Goal: Task Accomplishment & Management: Manage account settings

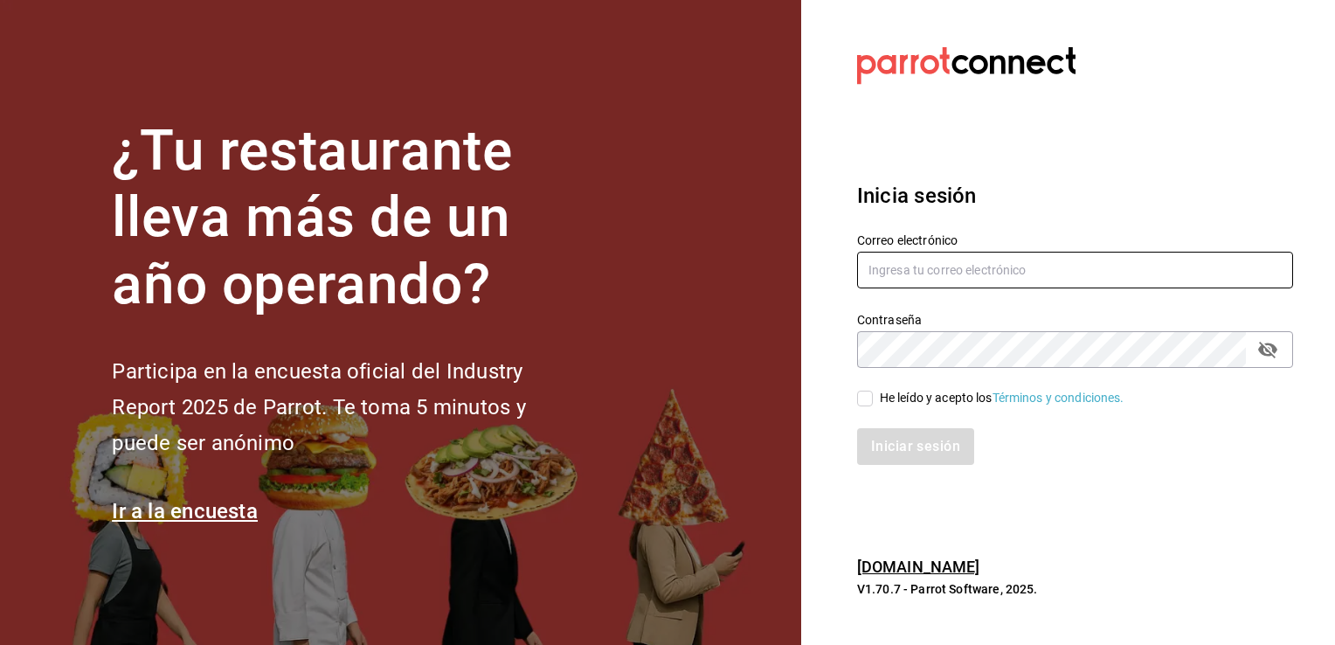
type input "[EMAIL_ADDRESS][DOMAIN_NAME]"
click at [867, 397] on input "He leído y acepto los Términos y condiciones." at bounding box center [865, 398] width 16 height 16
checkbox input "true"
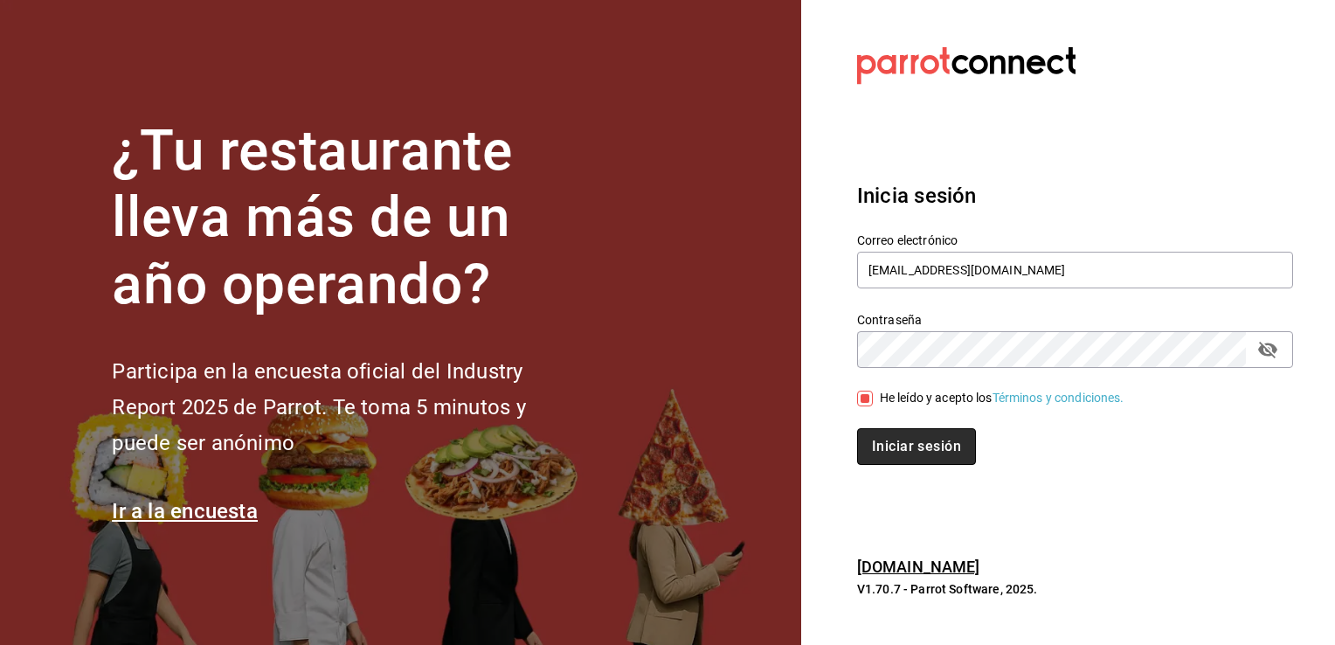
click at [940, 448] on button "Iniciar sesión" at bounding box center [916, 446] width 119 height 37
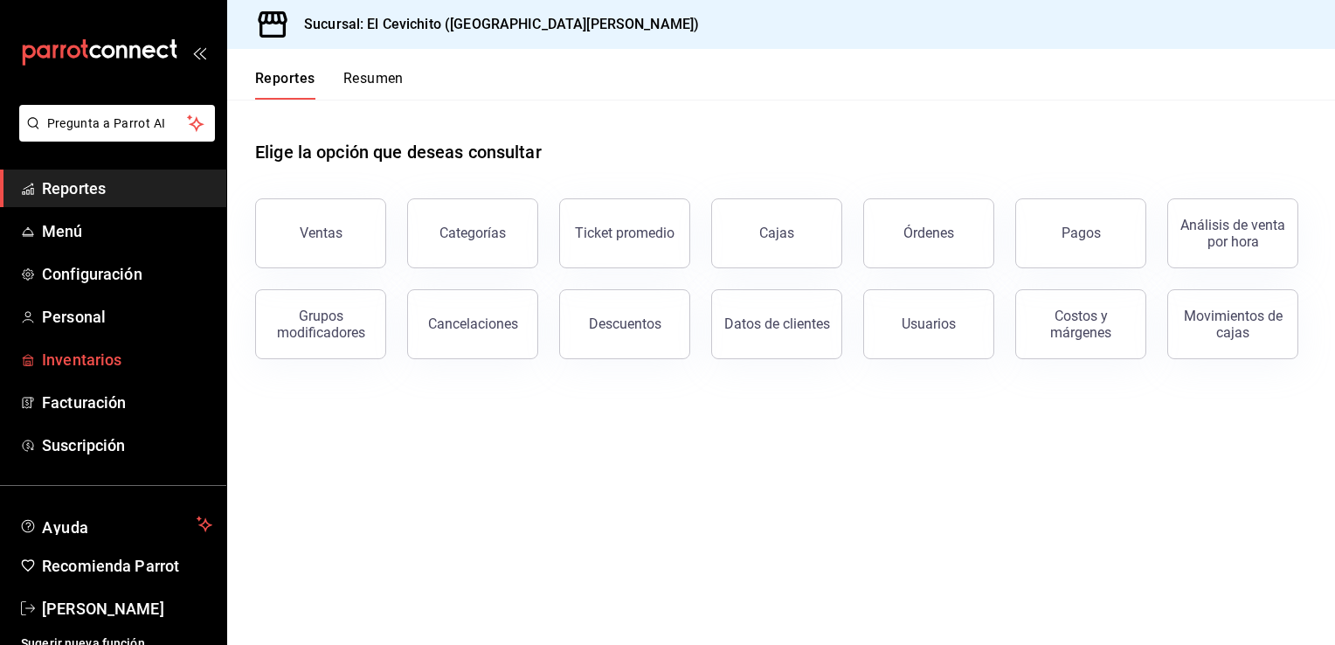
click at [68, 362] on span "Inventarios" at bounding box center [127, 360] width 170 height 24
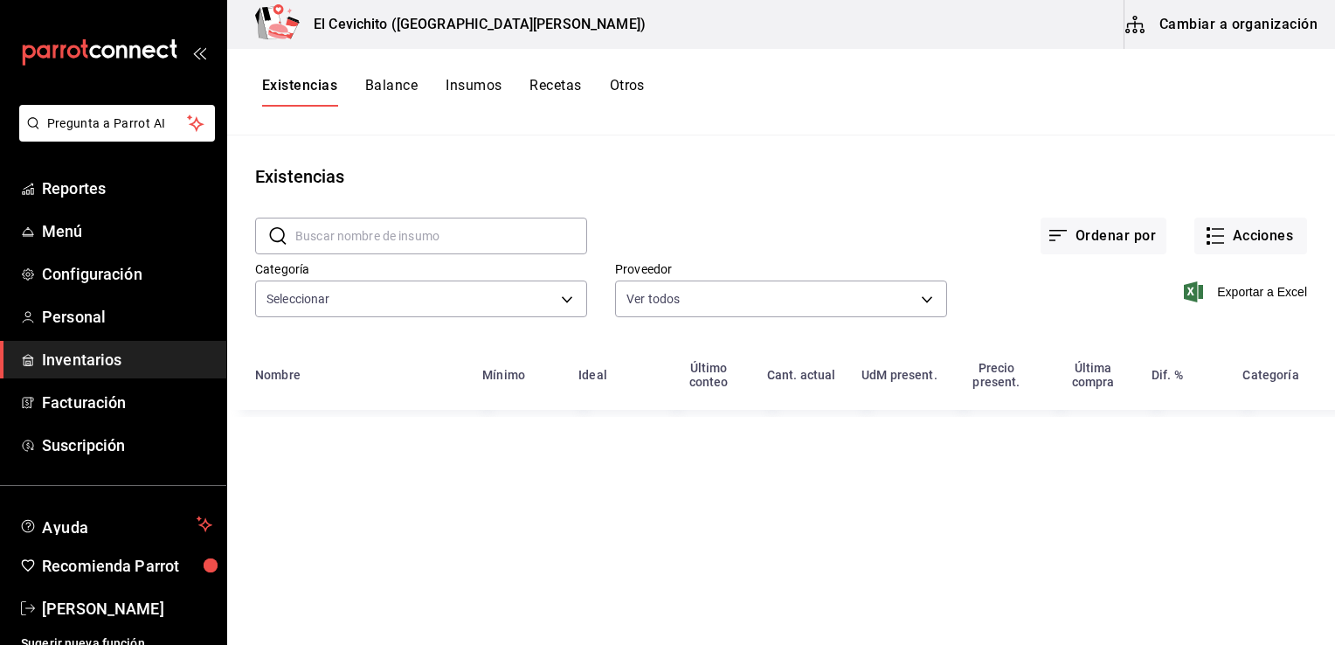
type input "eedbcfd6-d713-4c5a-827d-09594ba7b79a,9c0345b8-e04b-486b-a9af-064735044550,e8bf1…"
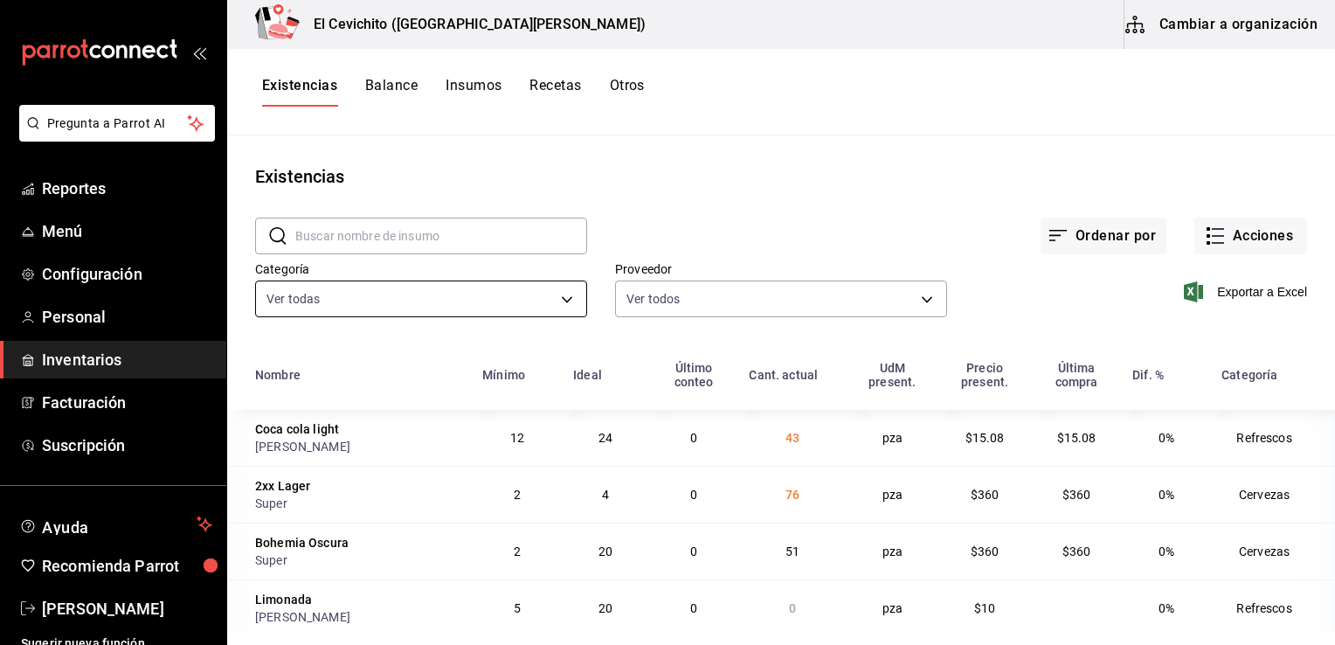
click at [559, 302] on body "Pregunta a Parrot AI Reportes Menú Configuración Personal Inventarios Facturaci…" at bounding box center [667, 316] width 1335 height 632
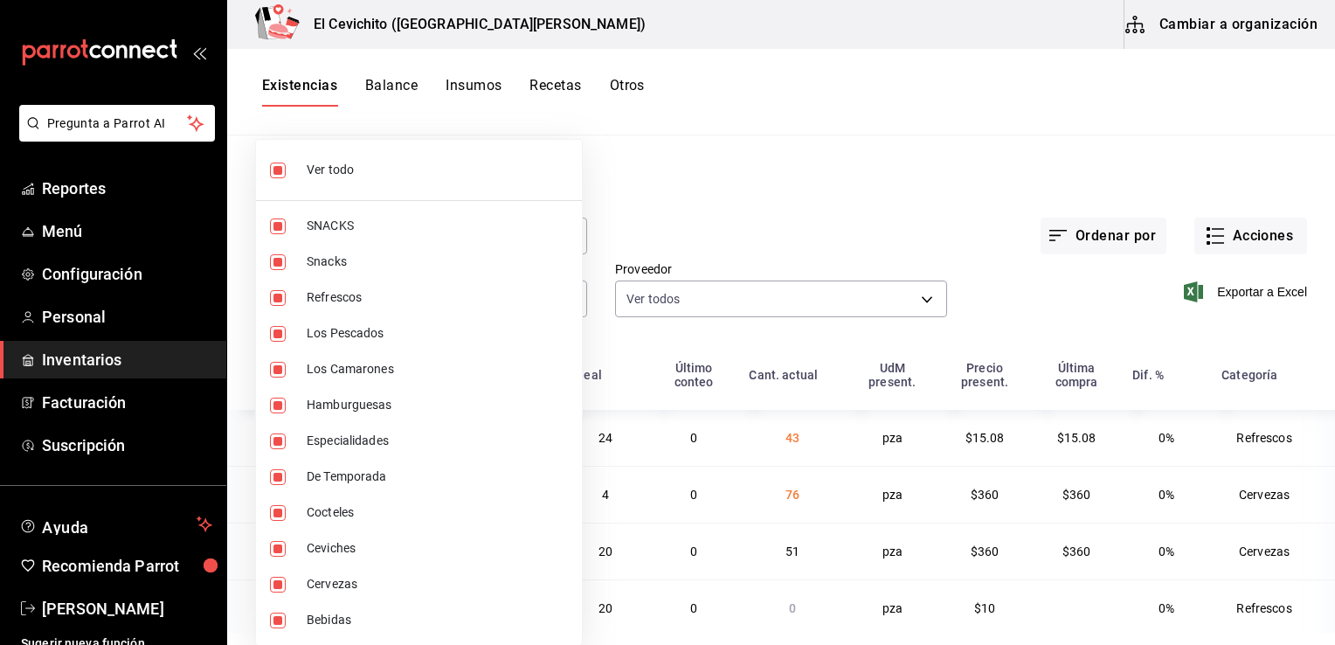
click at [427, 174] on span "Ver todo" at bounding box center [437, 170] width 261 height 18
checkbox input "false"
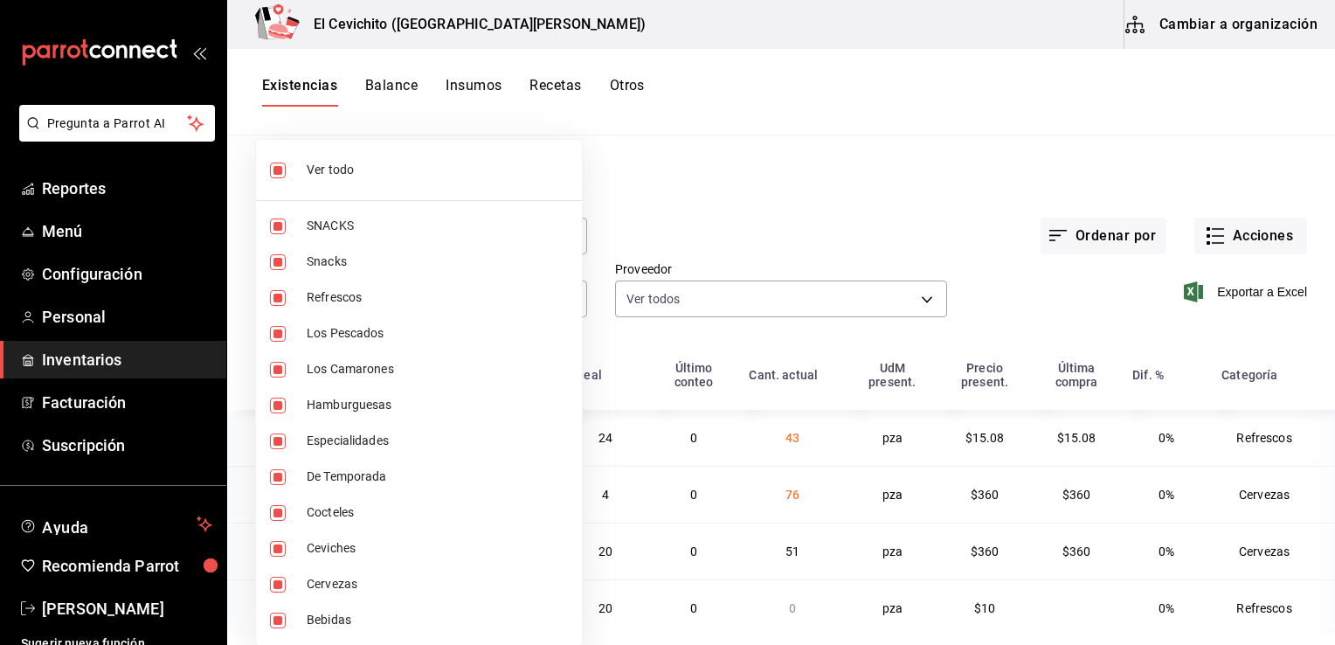
checkbox input "false"
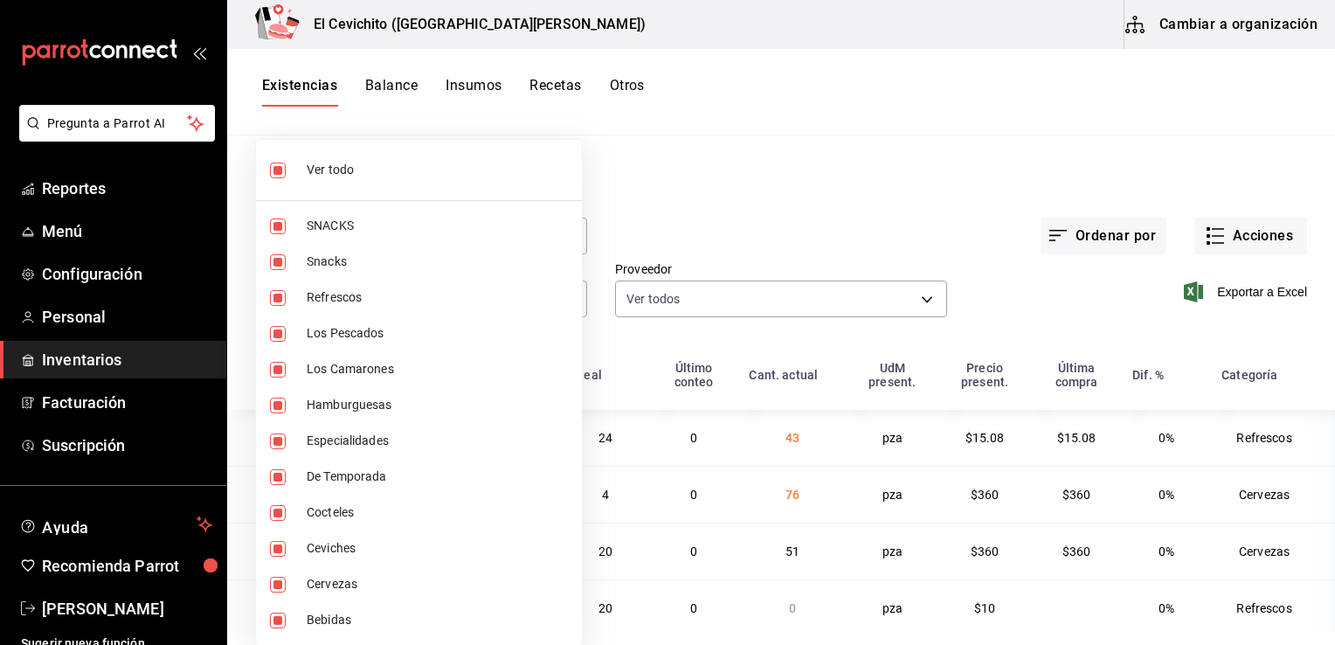
checkbox input "false"
click at [360, 585] on span "Cervezas" at bounding box center [437, 584] width 261 height 18
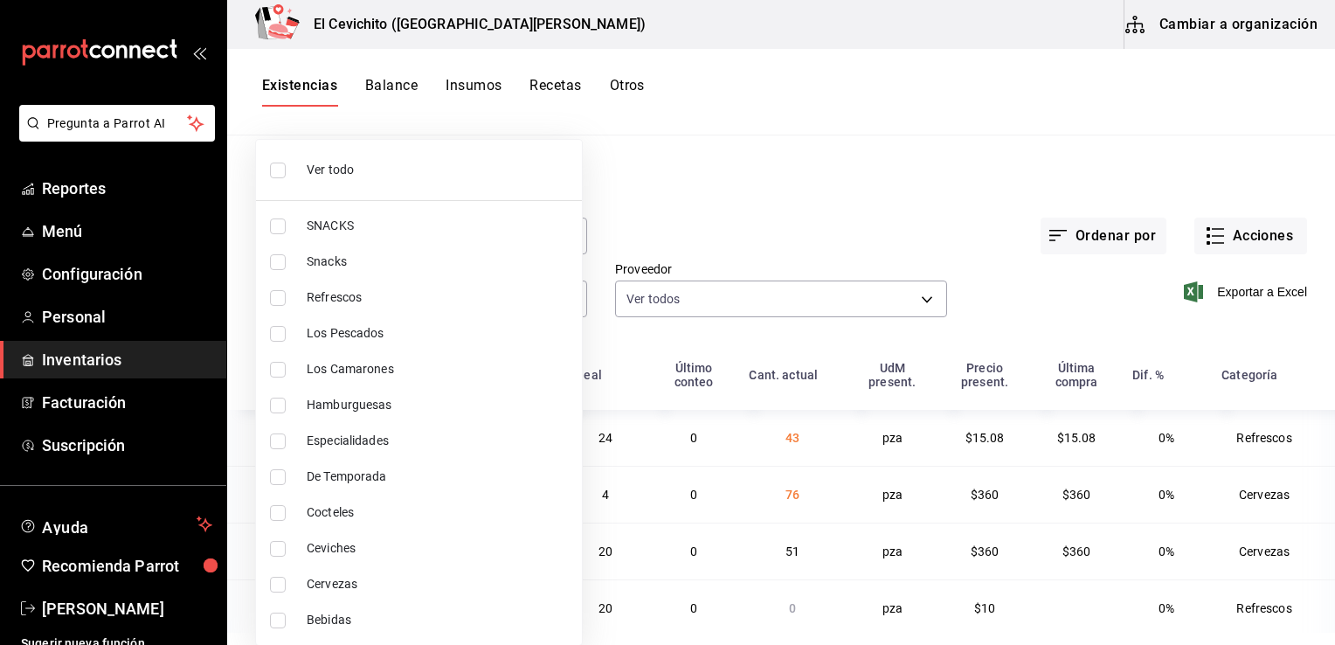
type input "b5df17d9-e913-4c87-bce9-e7afd3e71109"
checkbox input "true"
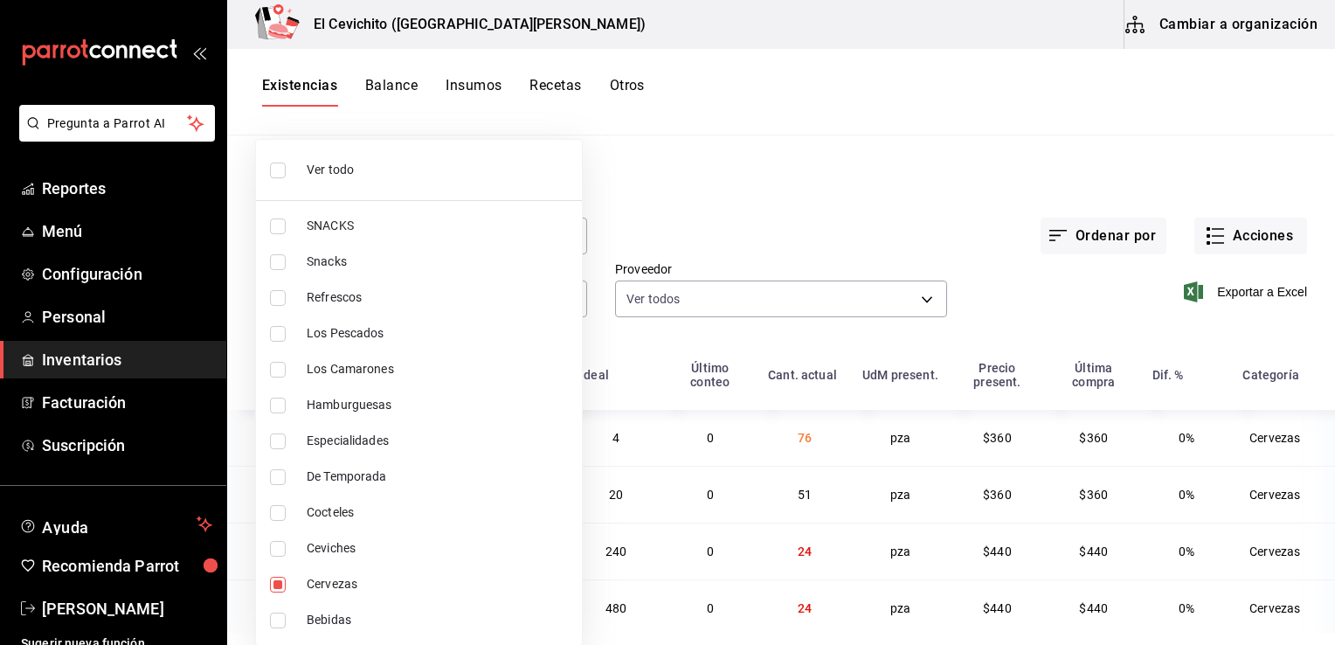
click at [835, 252] on div at bounding box center [667, 322] width 1335 height 645
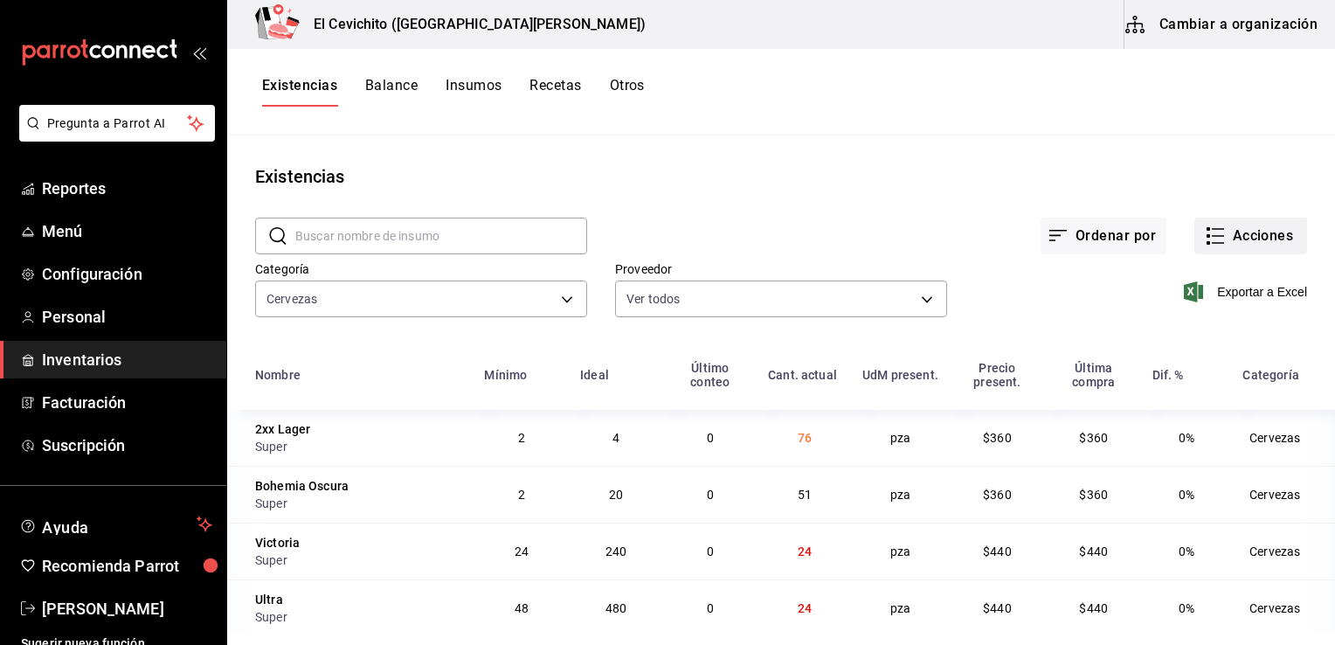
click at [1259, 243] on button "Acciones" at bounding box center [1250, 235] width 113 height 37
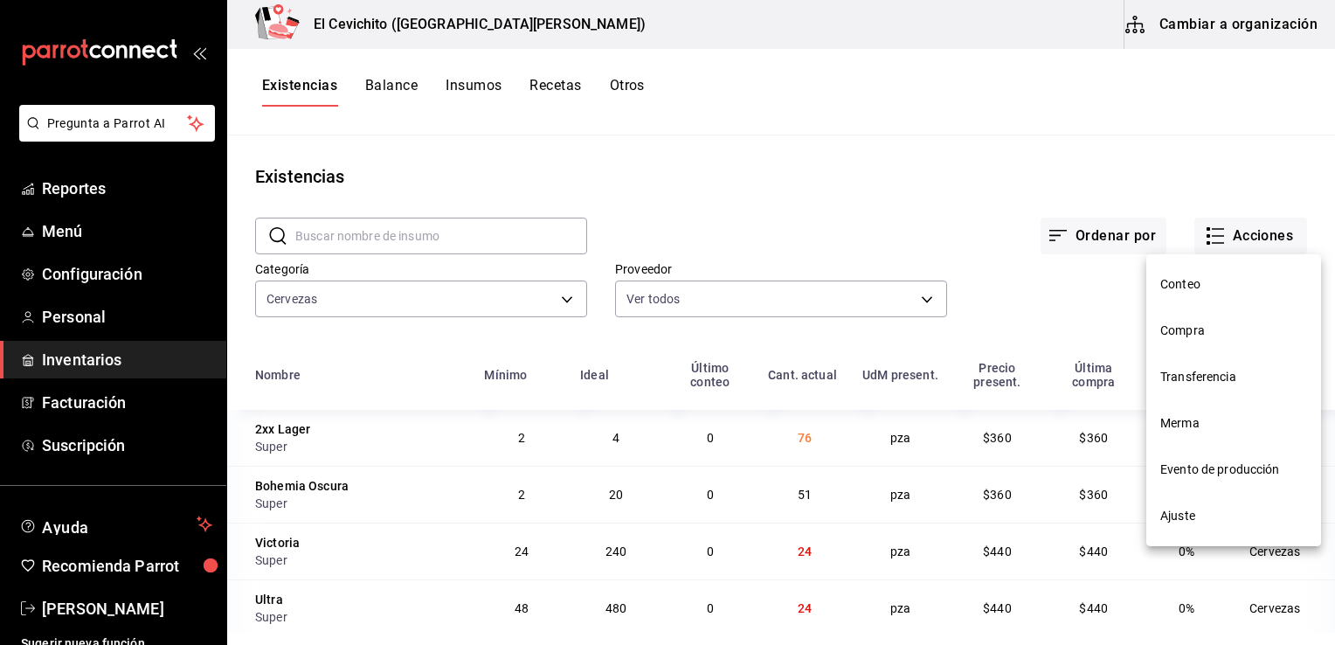
click at [1231, 339] on span "Compra" at bounding box center [1233, 330] width 147 height 18
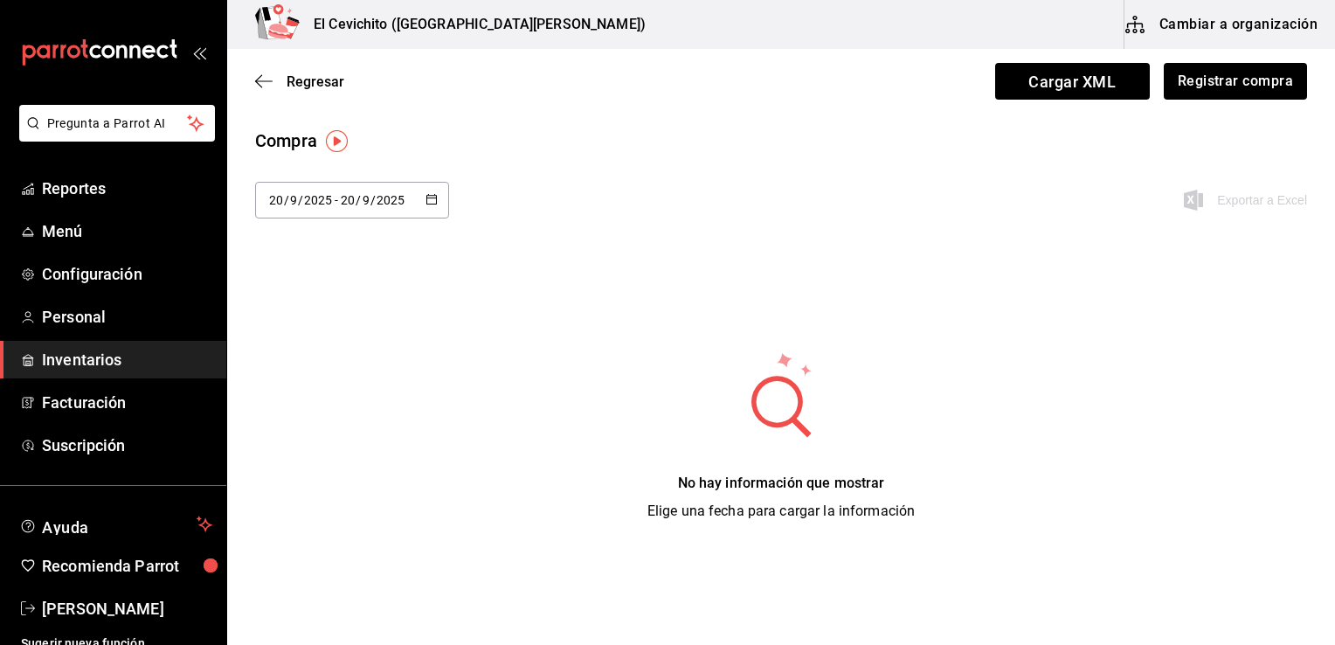
click at [425, 207] on button "button" at bounding box center [431, 200] width 12 height 15
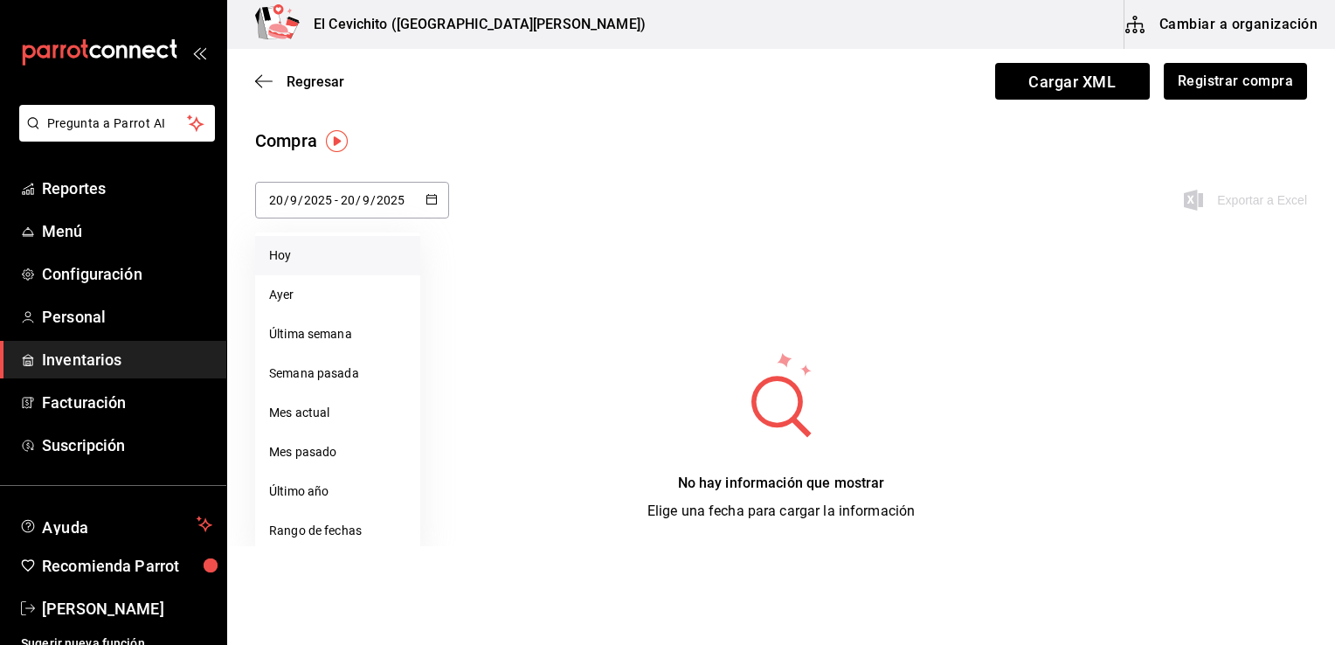
click at [366, 250] on li "Hoy" at bounding box center [337, 255] width 165 height 39
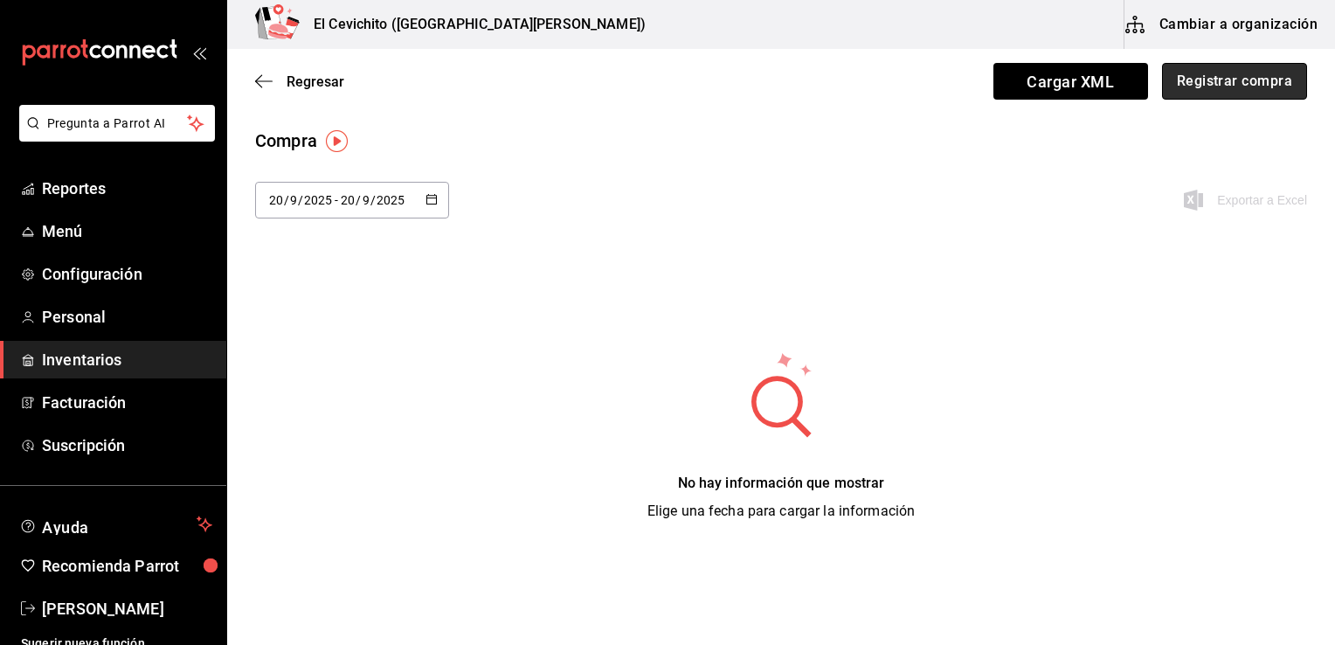
click at [1230, 82] on button "Registrar compra" at bounding box center [1234, 81] width 145 height 37
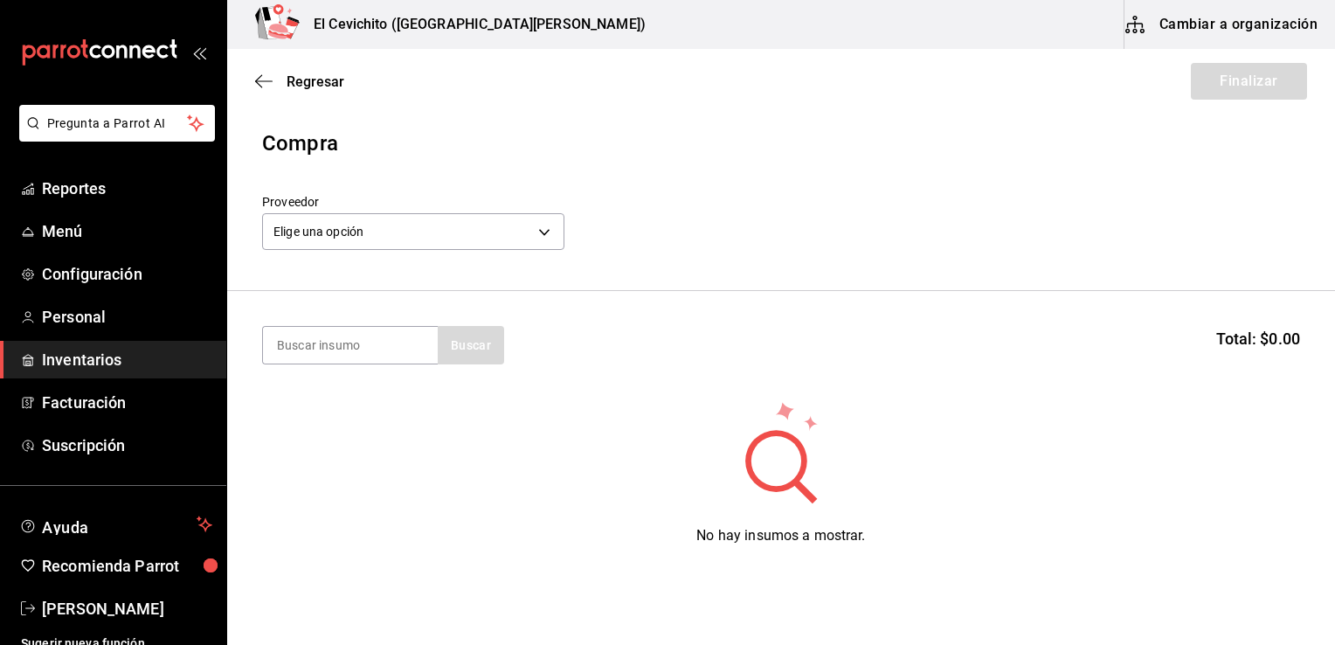
click at [454, 358] on div "Buscar" at bounding box center [383, 345] width 242 height 38
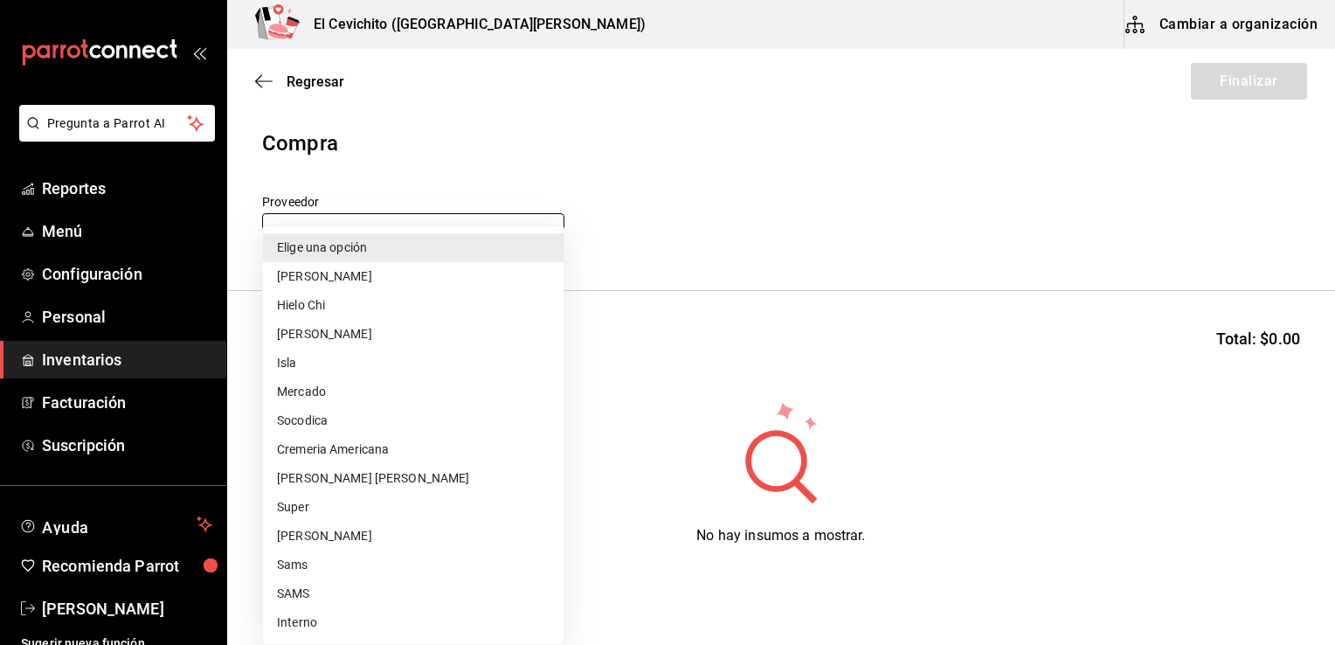
click at [545, 235] on body "Pregunta a Parrot AI Reportes Menú Configuración Personal Inventarios Facturaci…" at bounding box center [667, 273] width 1335 height 546
click at [419, 500] on li "Super" at bounding box center [413, 507] width 300 height 29
type input "451ba594-5efb-4903-9578-672885dff7cb"
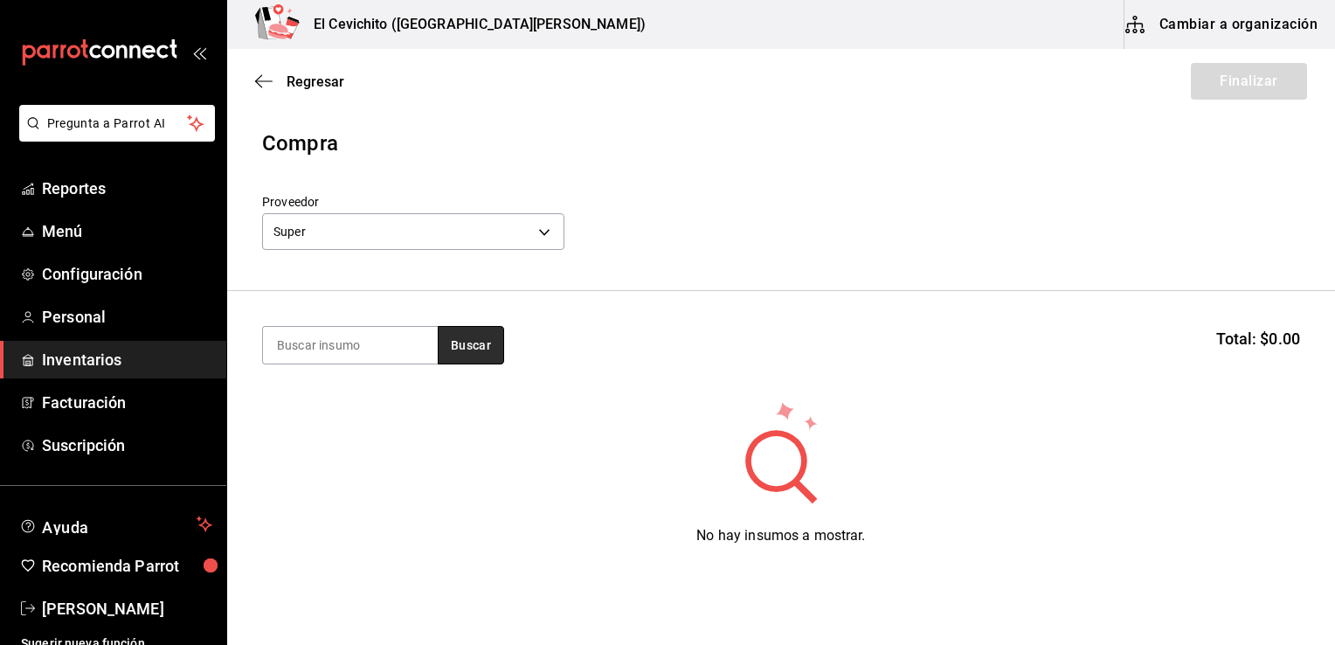
click at [482, 350] on button "Buscar" at bounding box center [471, 345] width 66 height 38
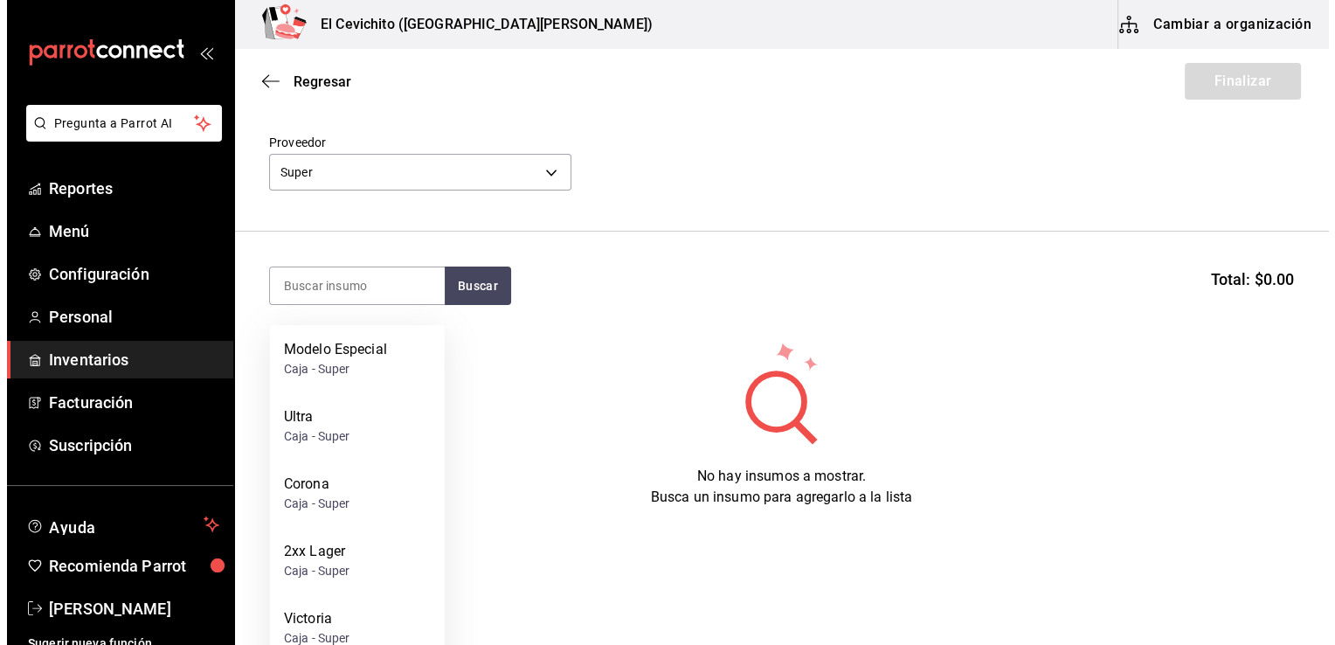
scroll to position [76, 0]
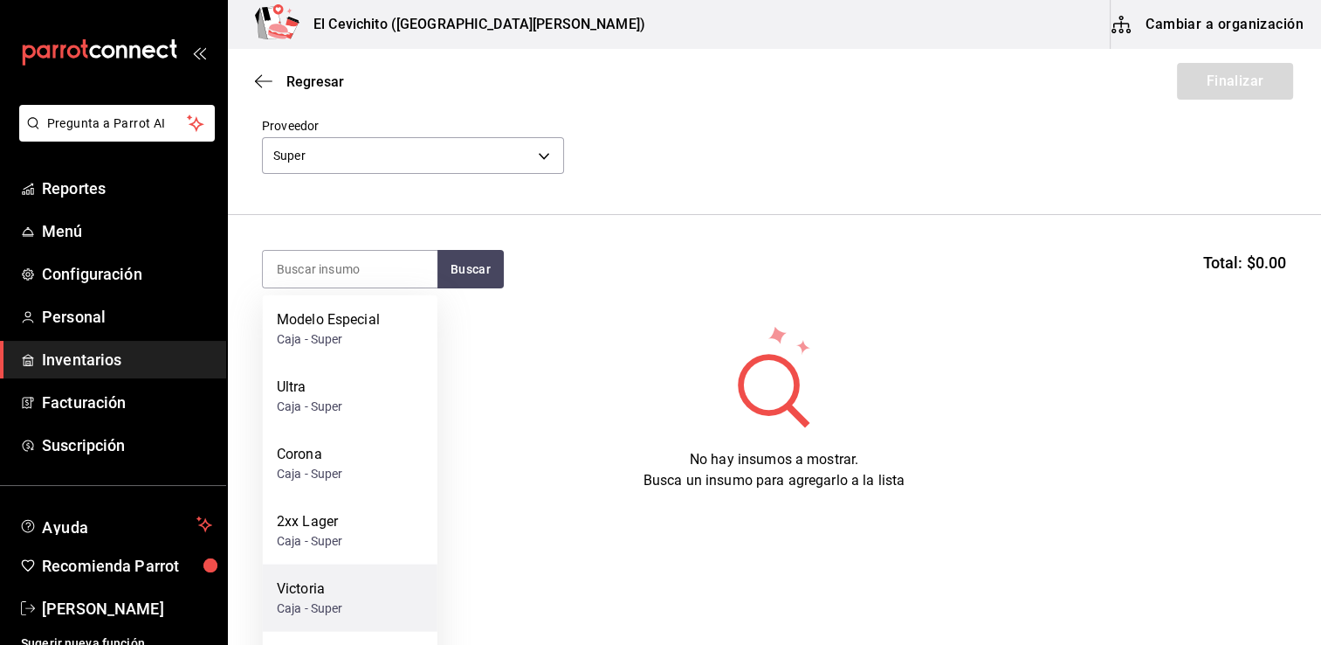
click at [367, 582] on div "[PERSON_NAME] - Super" at bounding box center [350, 597] width 175 height 67
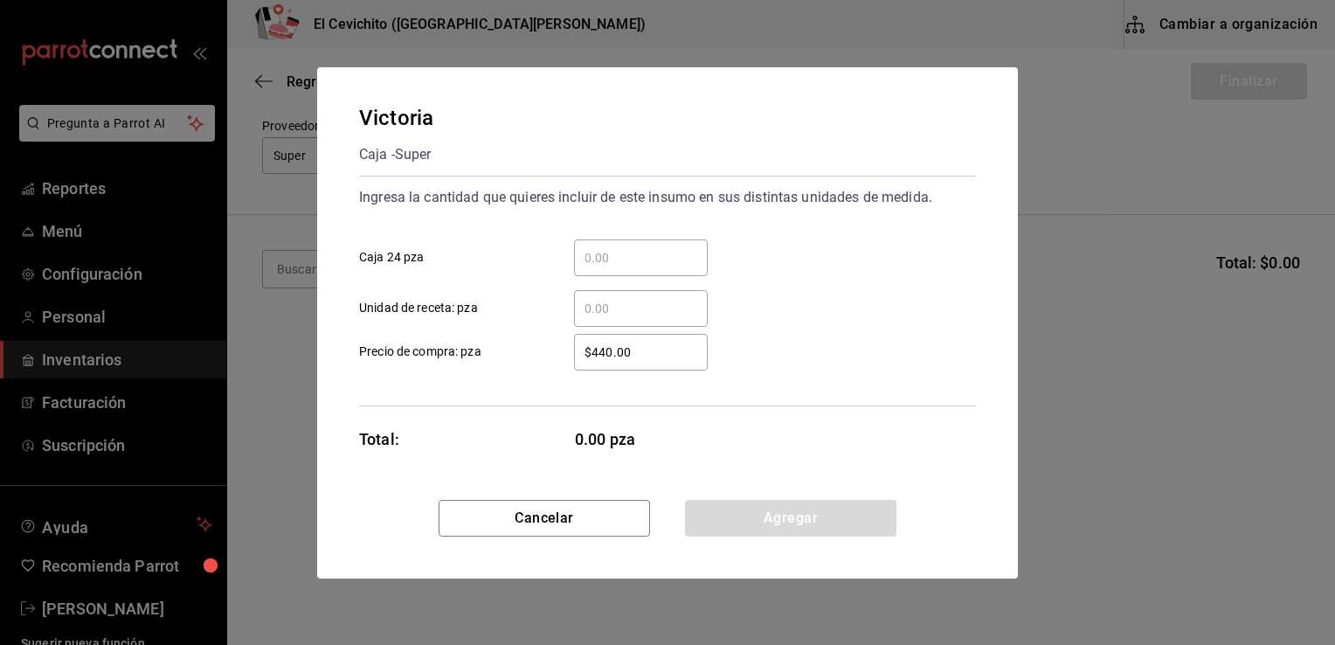
click at [618, 268] on div "​" at bounding box center [641, 257] width 134 height 37
click at [618, 268] on input "​ Caja 24 pza" at bounding box center [641, 257] width 134 height 21
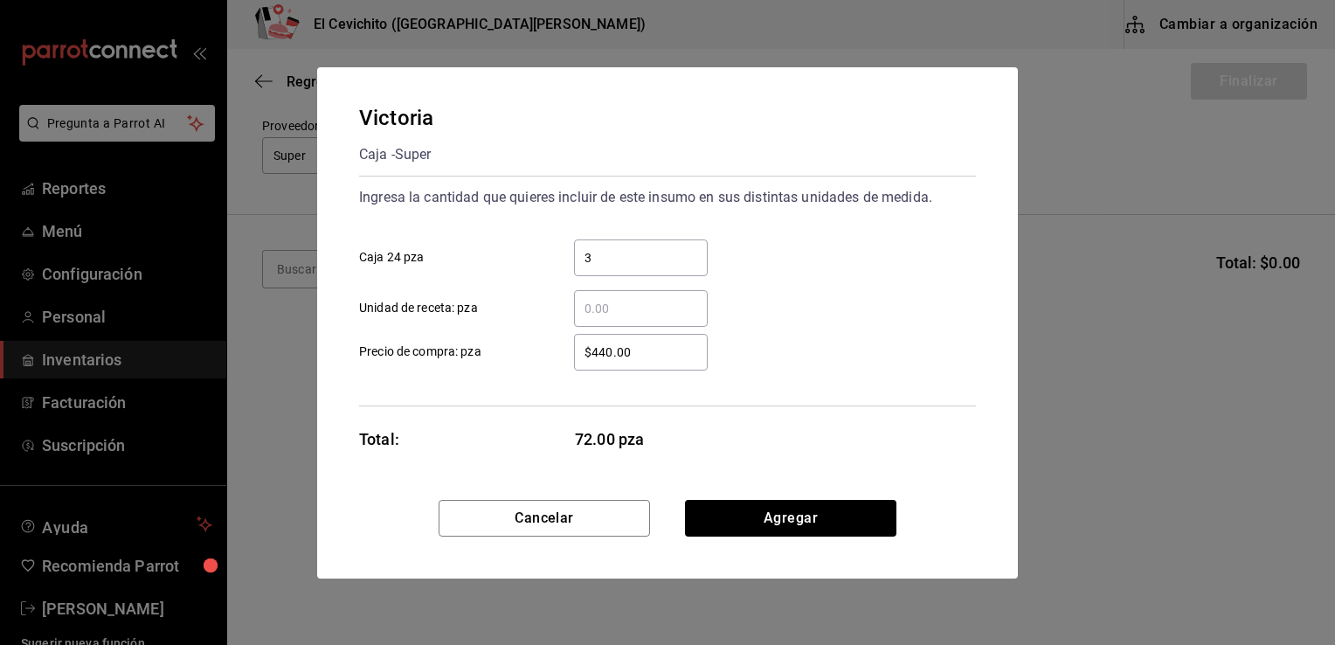
click at [604, 255] on input "3" at bounding box center [641, 257] width 134 height 21
click at [613, 248] on input "3" at bounding box center [641, 257] width 134 height 21
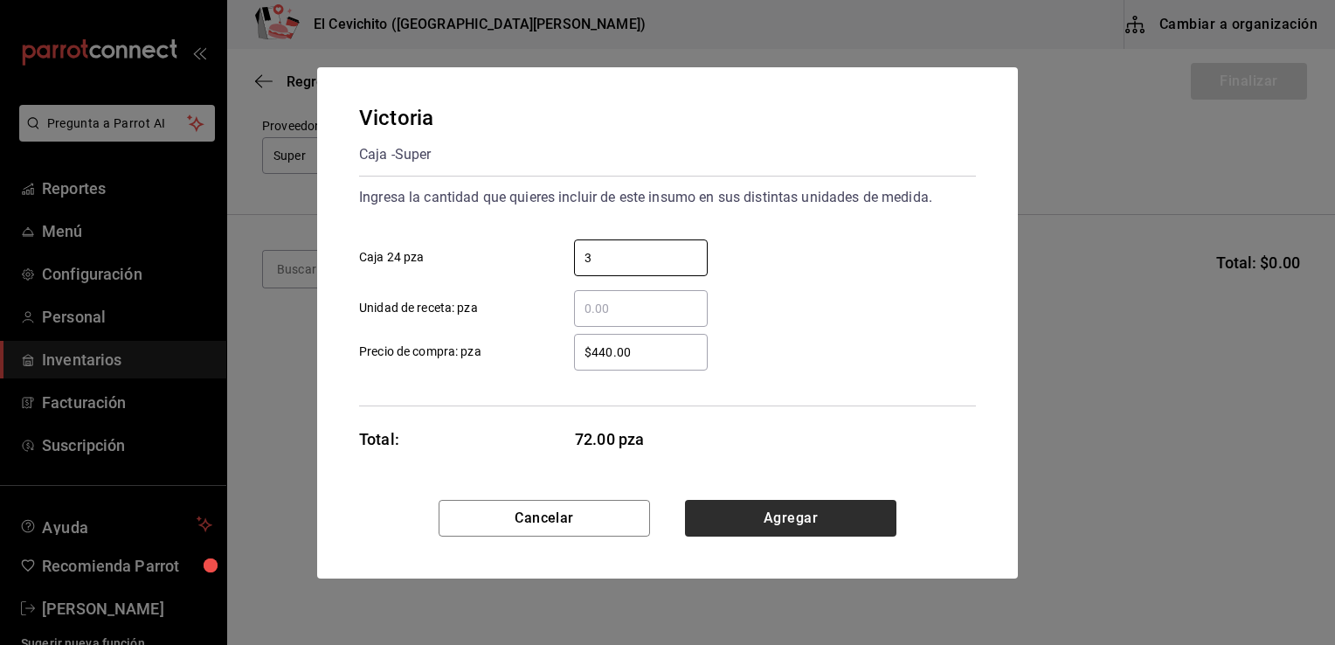
type input "3"
click at [794, 519] on button "Agregar" at bounding box center [790, 518] width 211 height 37
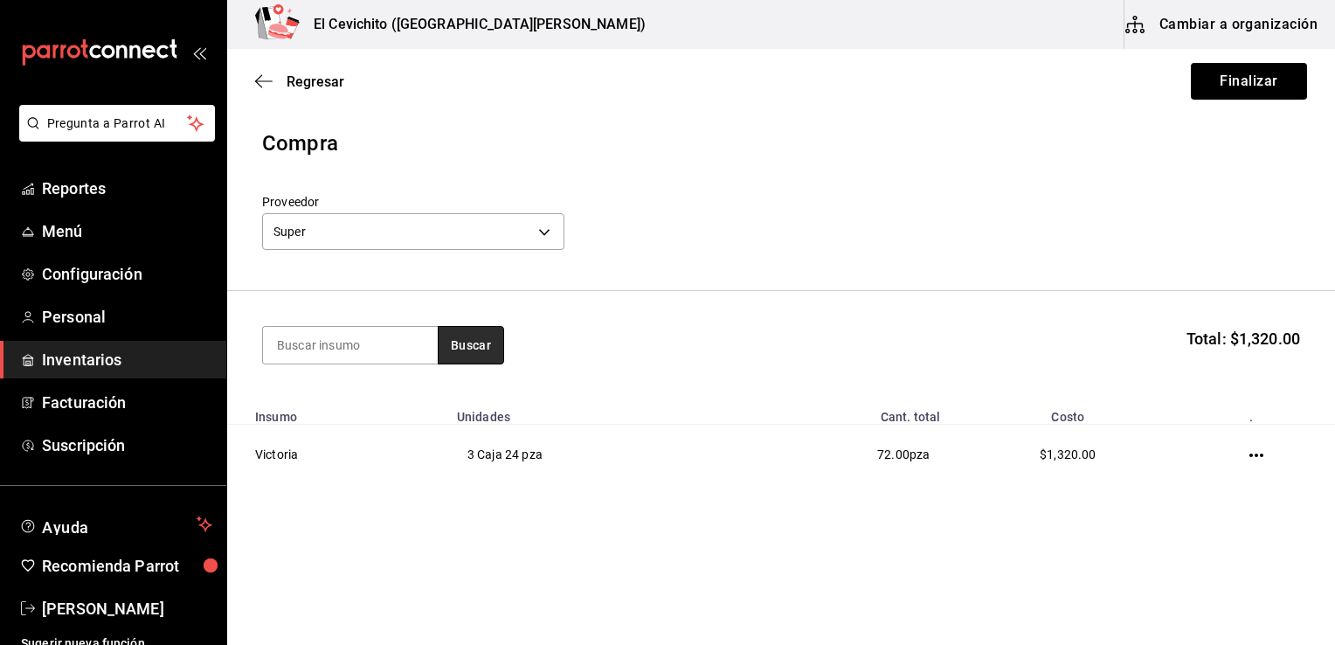
click at [473, 362] on button "Buscar" at bounding box center [471, 345] width 66 height 38
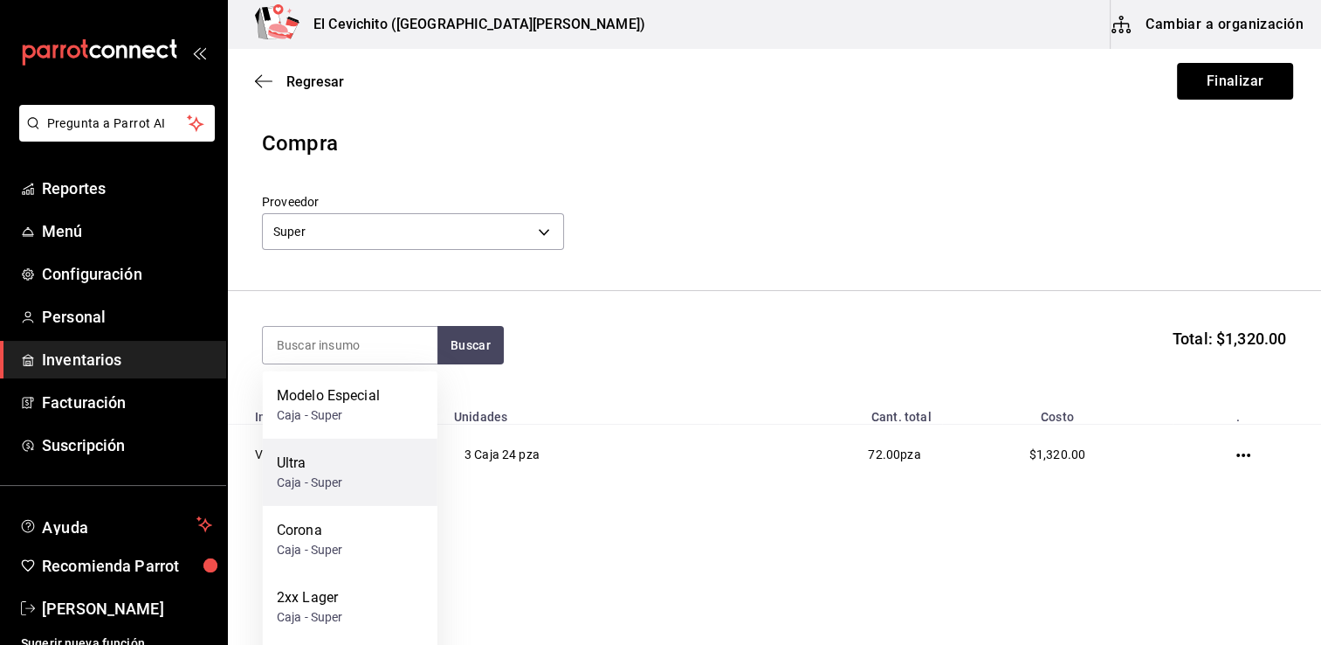
click at [366, 462] on div "Ultra Caja - Super" at bounding box center [350, 471] width 175 height 67
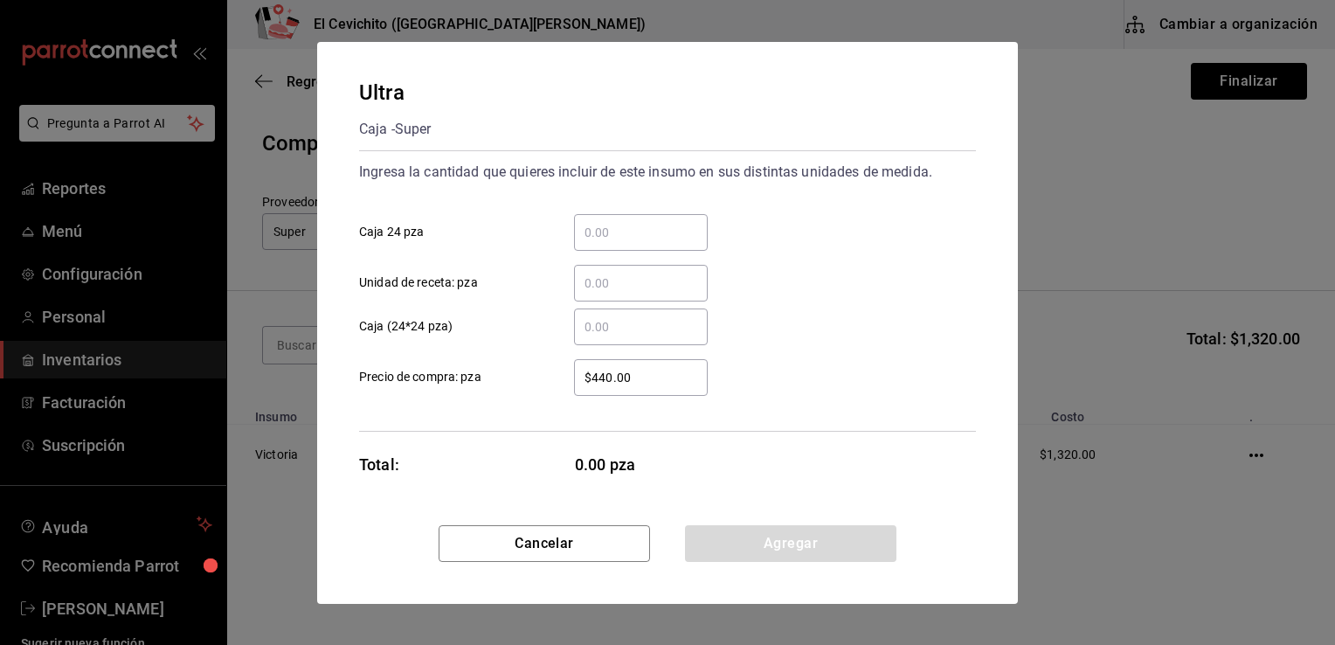
click at [609, 237] on input "​ Caja 24 pza" at bounding box center [641, 232] width 134 height 21
type input "2"
click at [1168, 151] on div "Ultra Caja - Super Ingresa la cantidad que quieres incluir de este insumo en su…" at bounding box center [667, 322] width 1335 height 645
click at [552, 540] on button "Cancelar" at bounding box center [543, 543] width 211 height 37
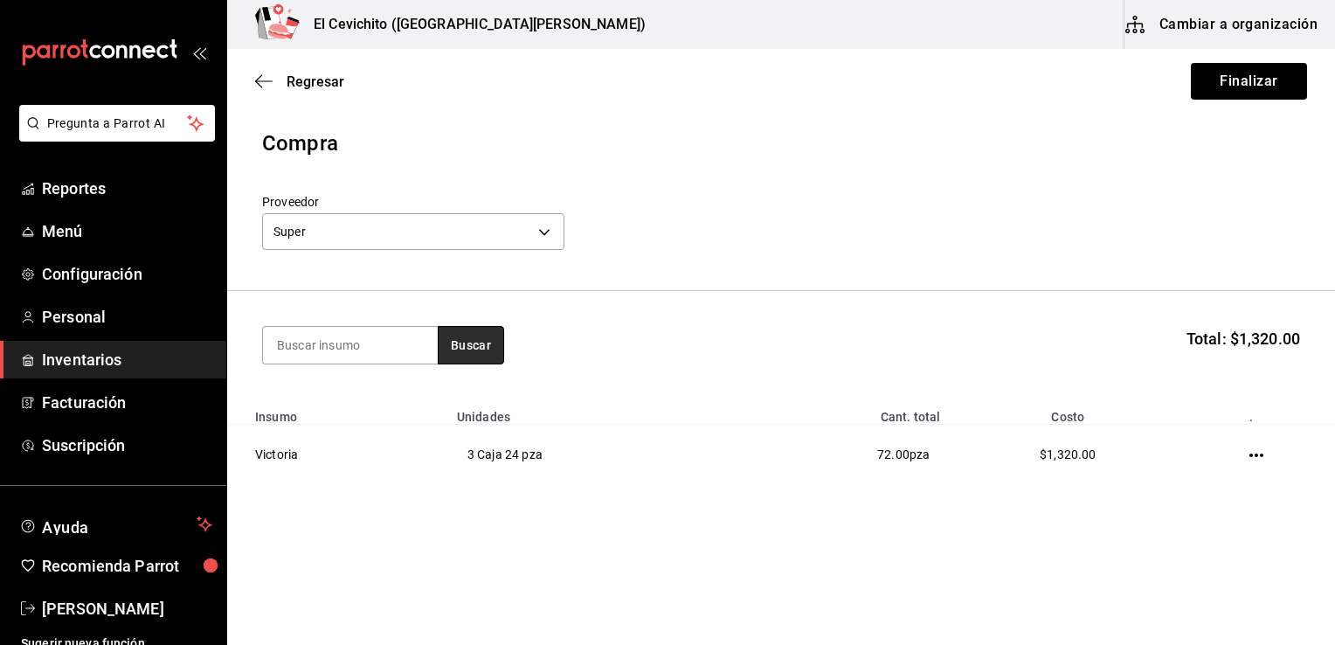
click at [476, 342] on button "Buscar" at bounding box center [471, 345] width 66 height 38
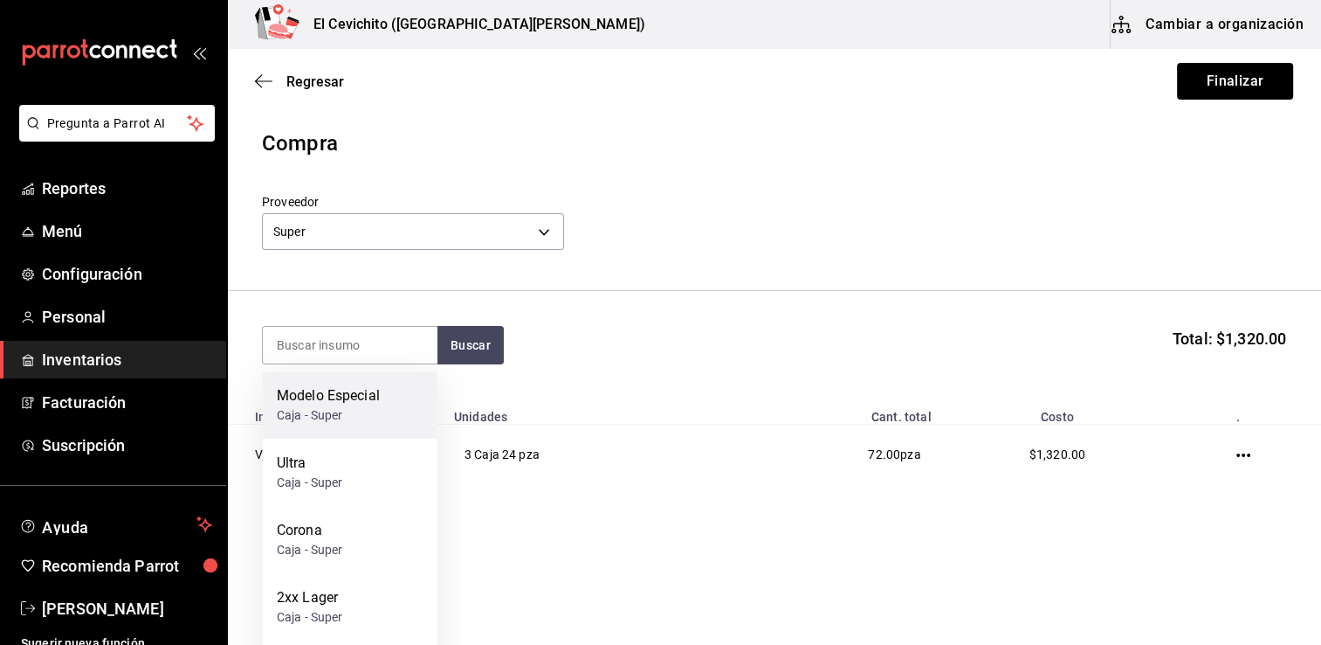
click at [390, 407] on div "Modelo Especial Caja - Super" at bounding box center [350, 404] width 175 height 67
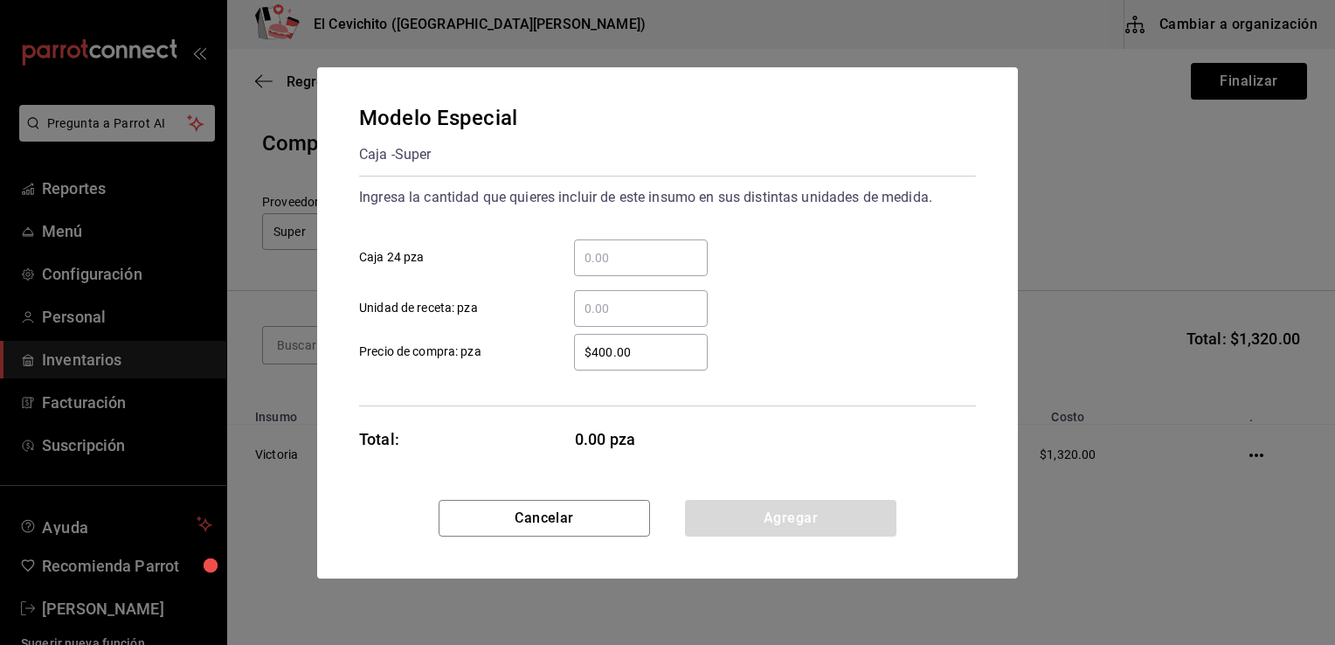
click at [610, 252] on input "​ Caja 24 pza" at bounding box center [641, 257] width 134 height 21
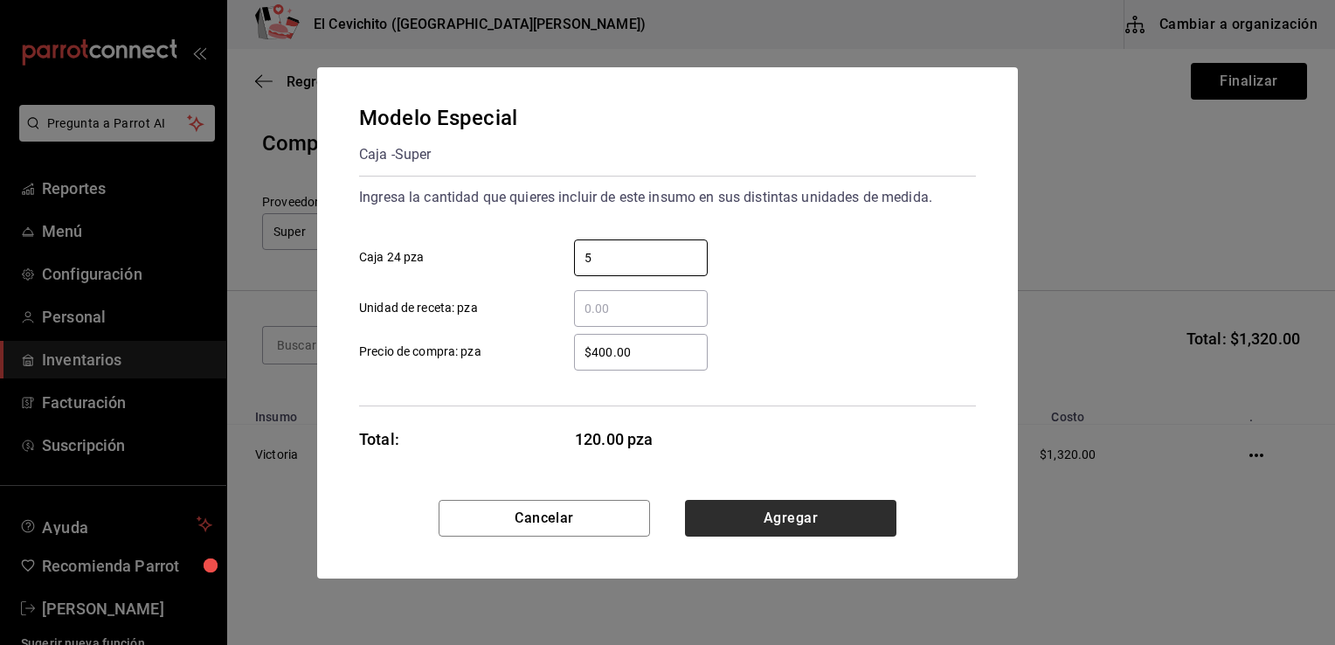
type input "5"
click at [731, 530] on button "Agregar" at bounding box center [790, 518] width 211 height 37
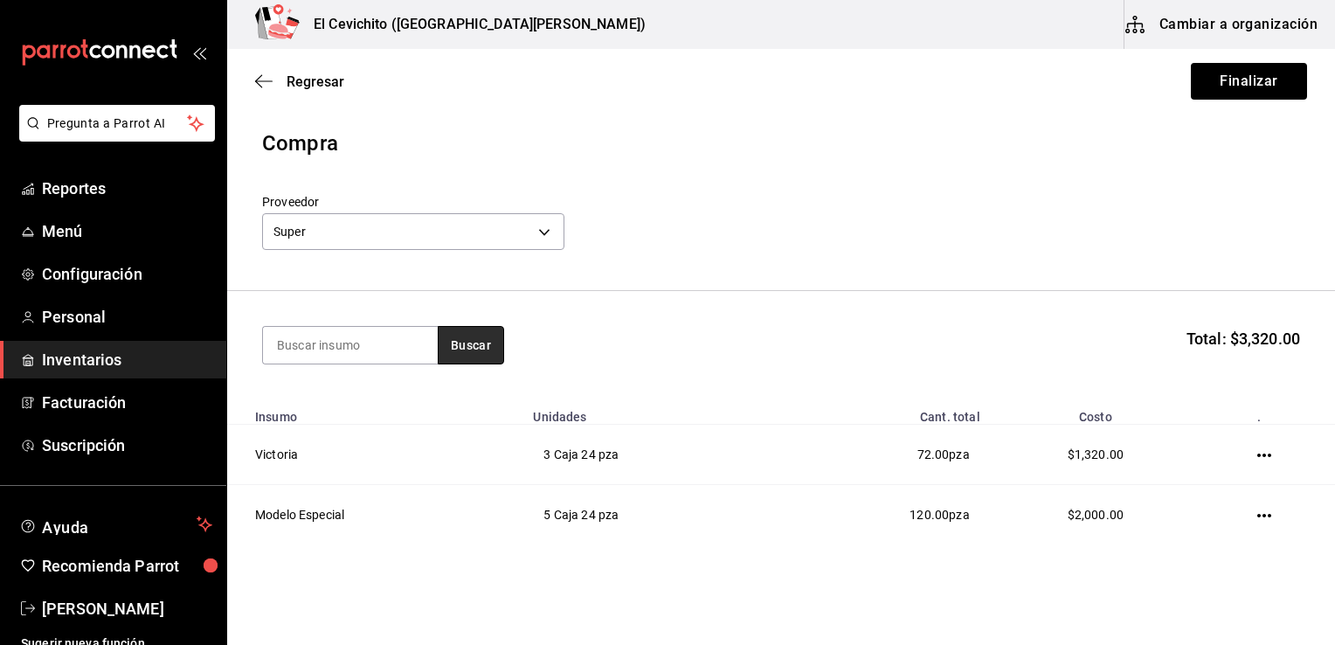
click at [465, 348] on button "Buscar" at bounding box center [471, 345] width 66 height 38
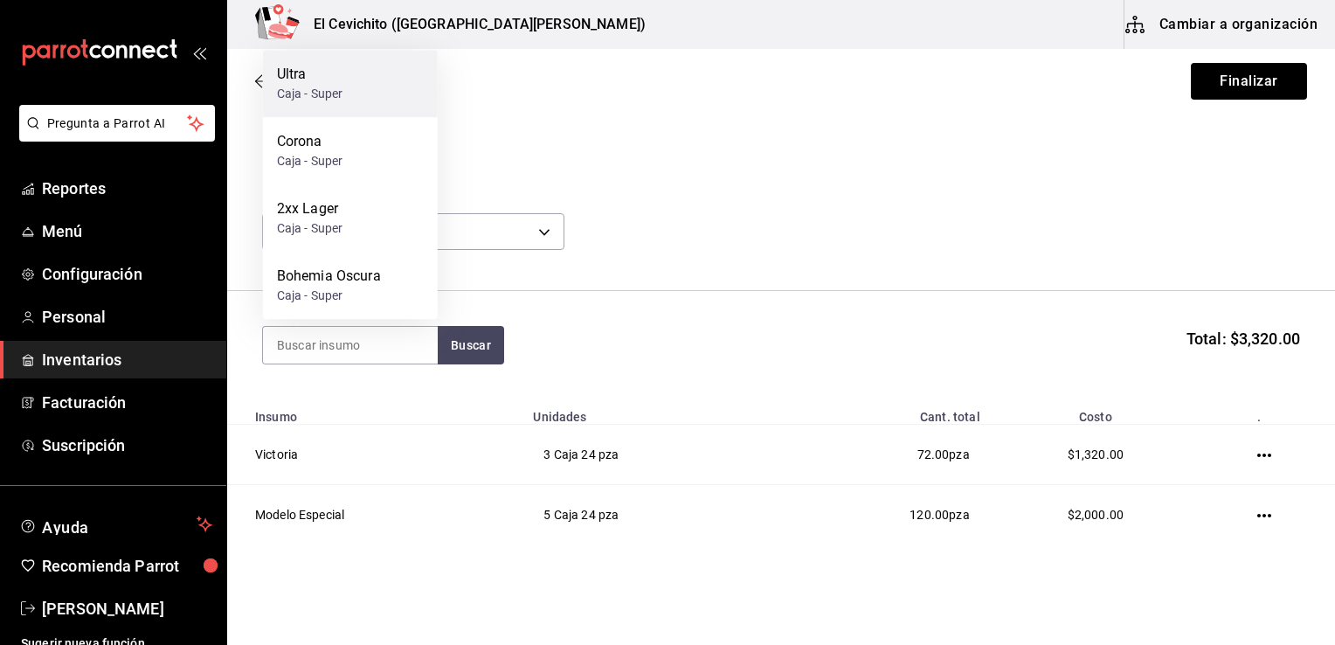
click at [373, 93] on div "Ultra Caja - Super" at bounding box center [350, 83] width 175 height 67
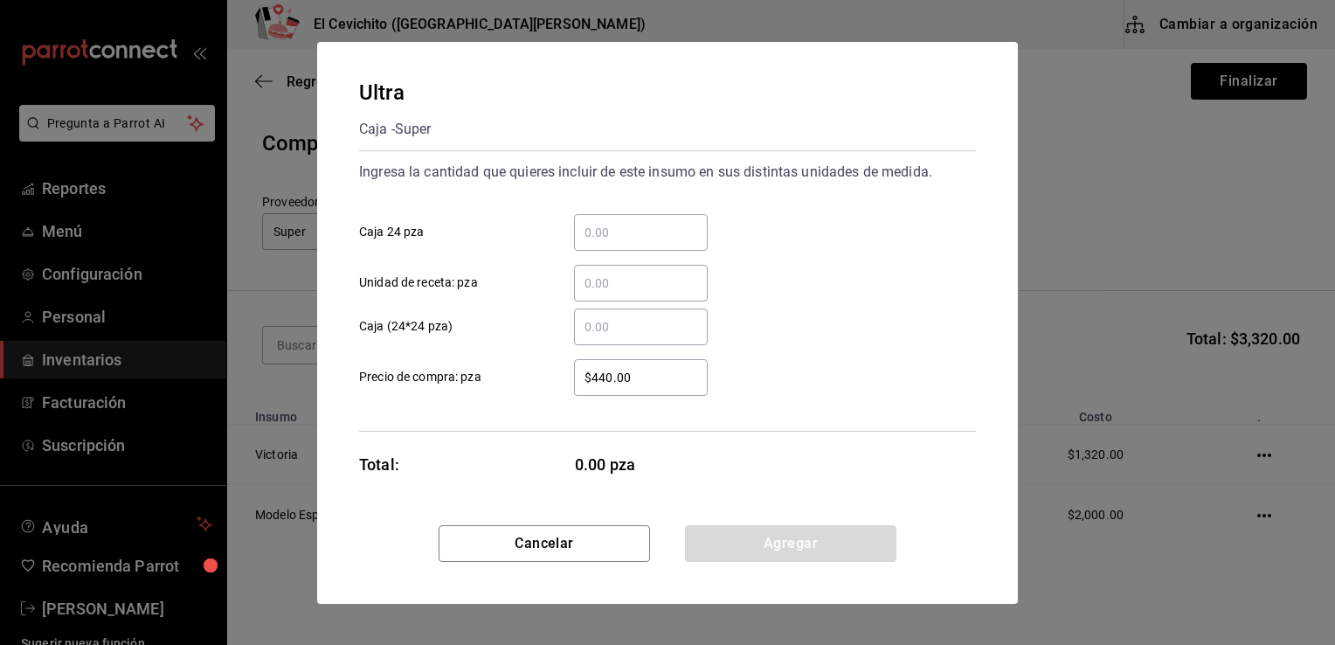
click at [610, 227] on input "​ Caja 24 pza" at bounding box center [641, 232] width 134 height 21
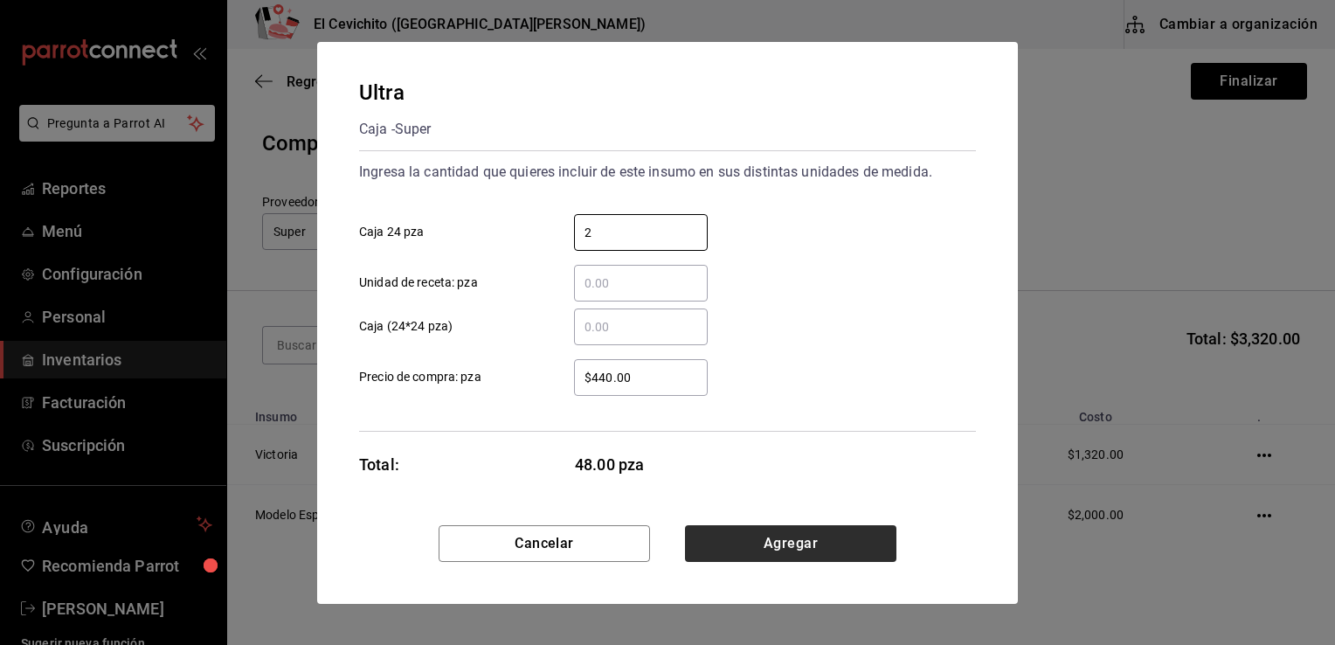
type input "2"
click at [734, 547] on button "Agregar" at bounding box center [790, 543] width 211 height 37
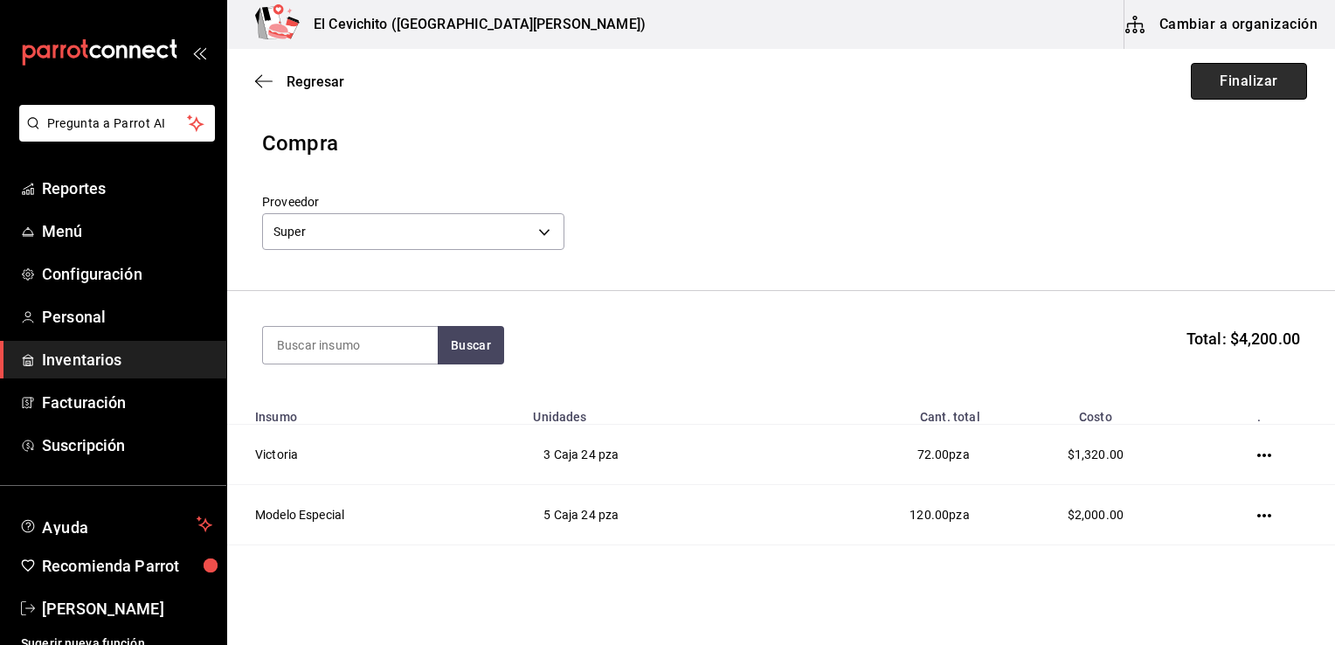
click at [1202, 91] on button "Finalizar" at bounding box center [1248, 81] width 116 height 37
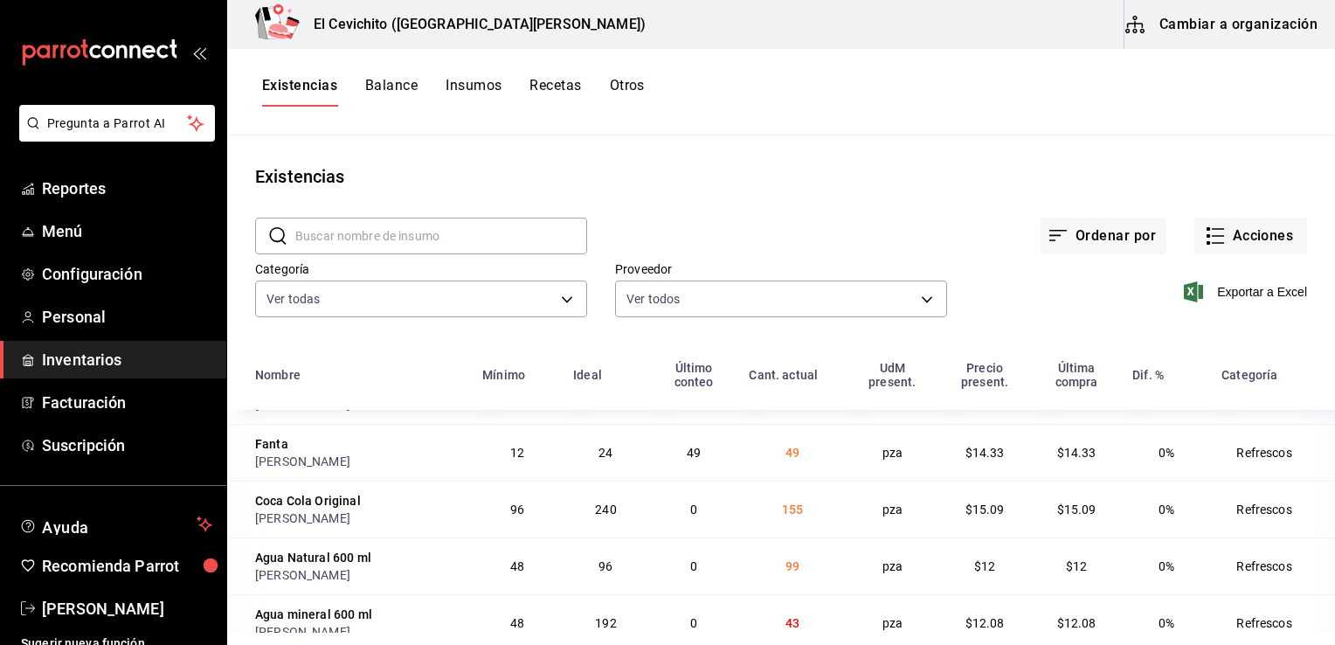
scroll to position [1195, 0]
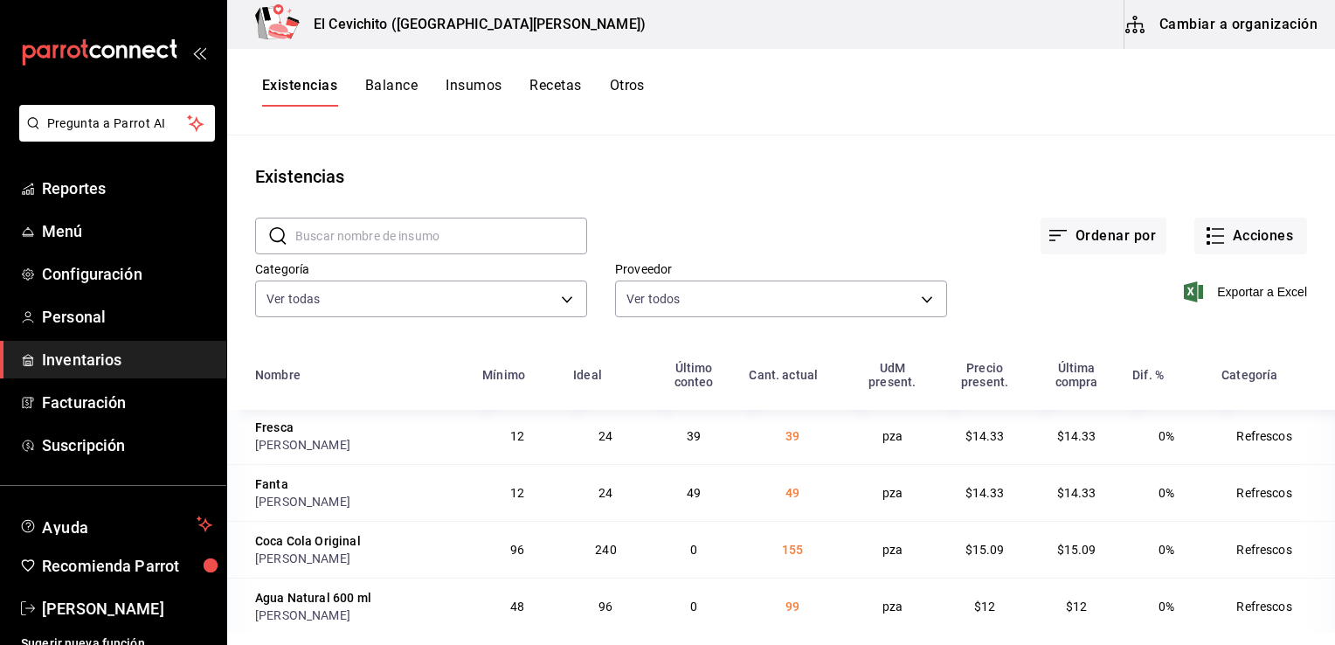
click at [782, 548] on span "155" at bounding box center [792, 549] width 21 height 14
click at [928, 194] on div "Ordenar por Acciones" at bounding box center [947, 222] width 720 height 65
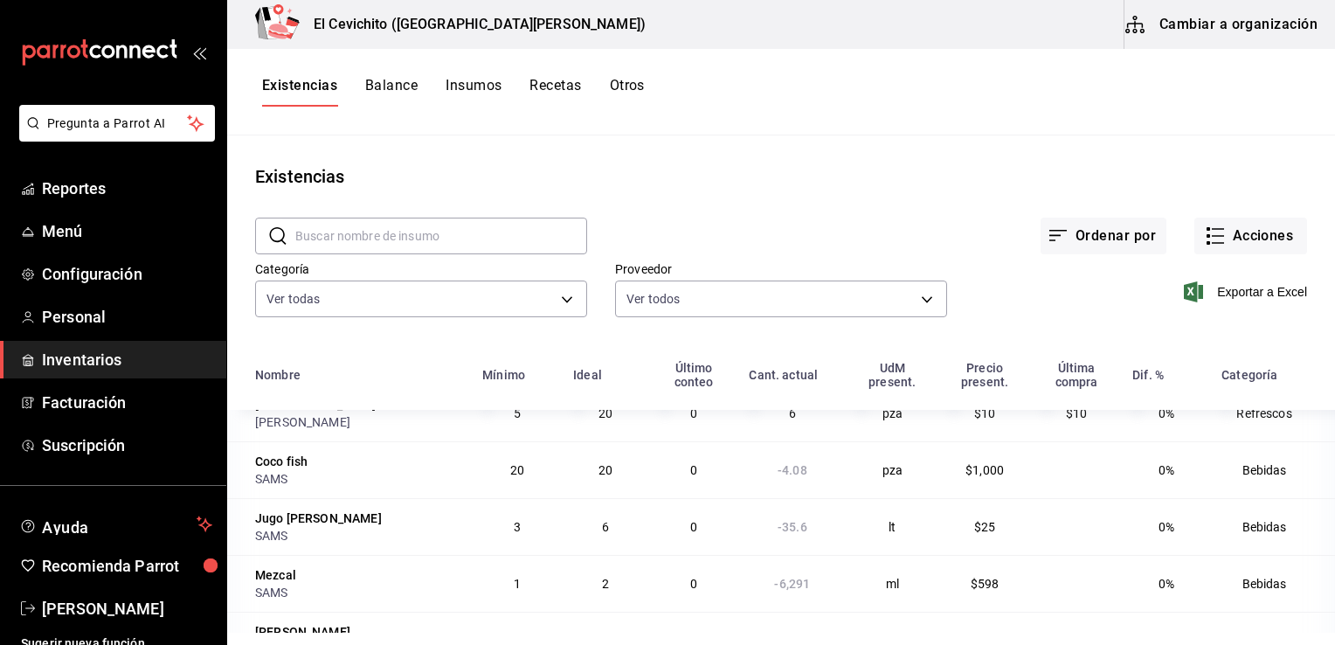
scroll to position [0, 0]
